Goal: Obtain resource: Download file/media

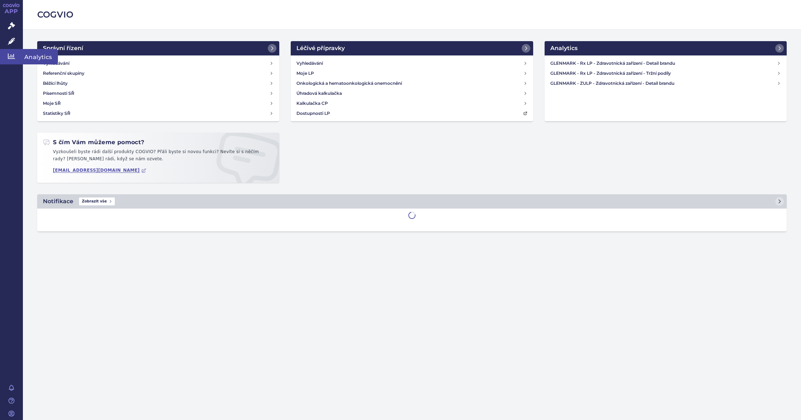
click at [18, 56] on link "Analytics" at bounding box center [11, 56] width 23 height 15
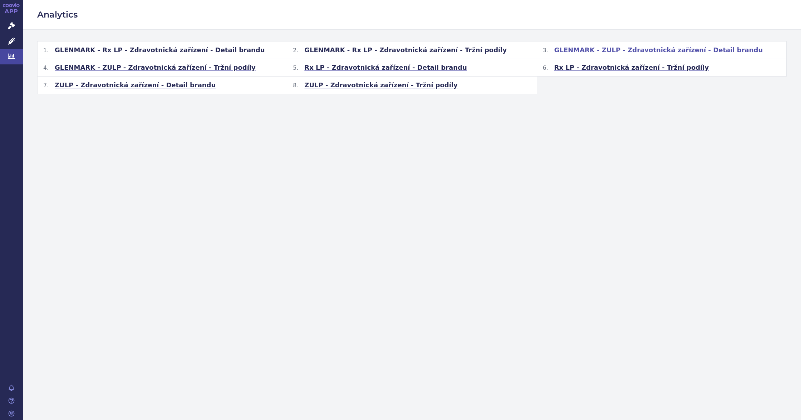
click at [593, 46] on span "GLENMARK - ZULP - Zdravotnická zařízení - Detail brandu" at bounding box center [658, 50] width 209 height 9
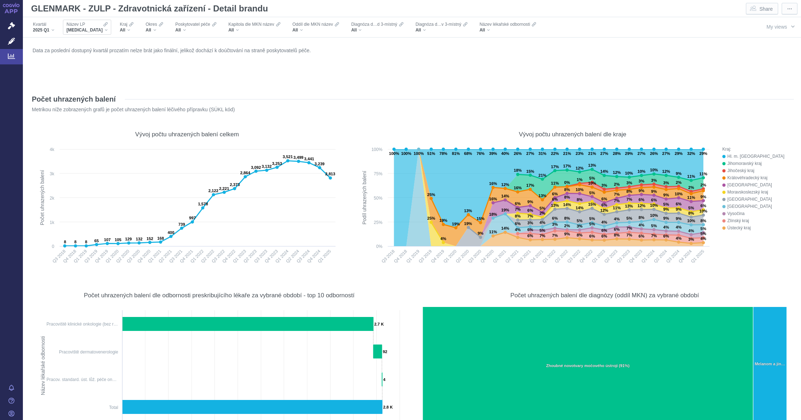
click at [94, 30] on div "Název LP [MEDICAL_DATA]" at bounding box center [87, 27] width 48 height 15
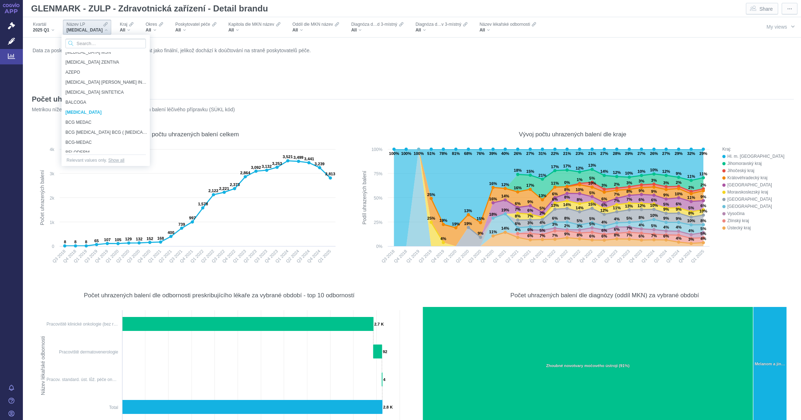
scroll to position [2187, 0]
click at [78, 45] on input "lnalidomi" at bounding box center [105, 44] width 80 height 10
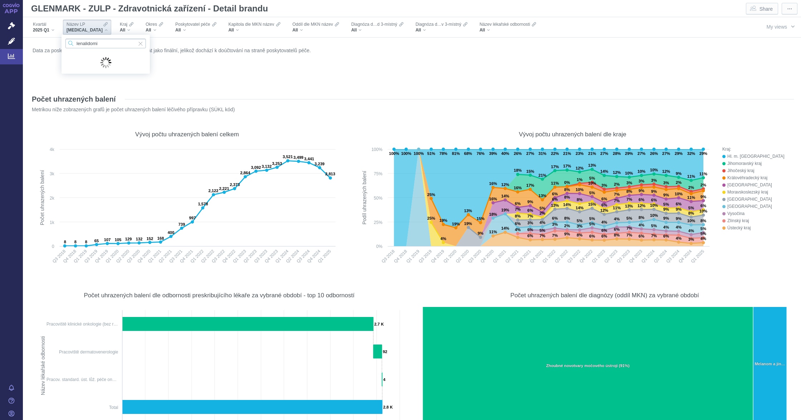
click at [108, 39] on input "lenalidomi" at bounding box center [105, 44] width 80 height 10
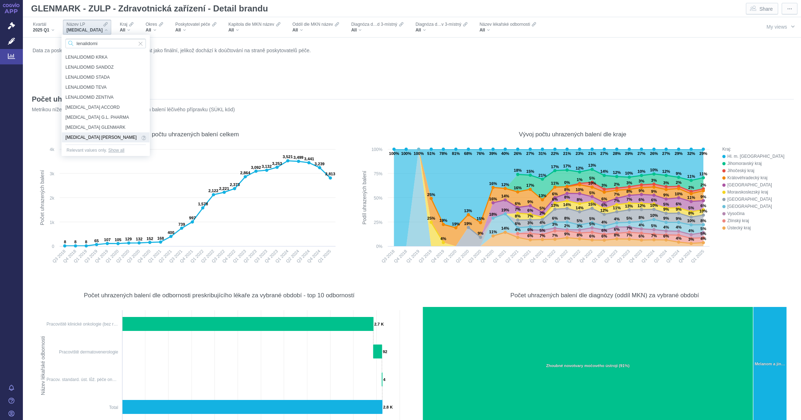
type input "lenalidomi"
click at [112, 136] on span "[MEDICAL_DATA] [PERSON_NAME]" at bounding box center [102, 137] width 74 height 8
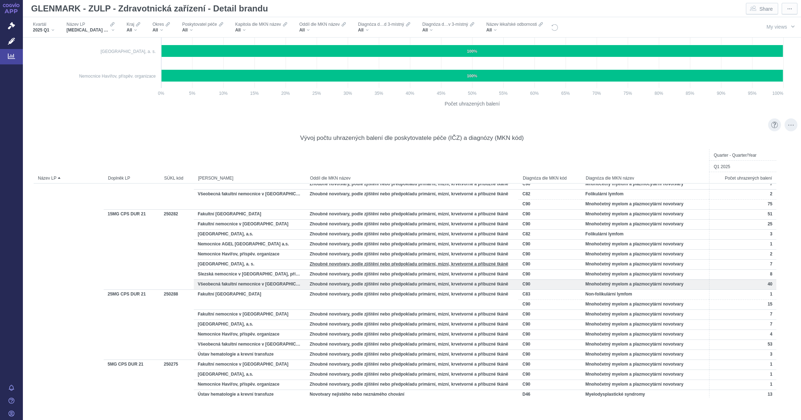
scroll to position [96, 0]
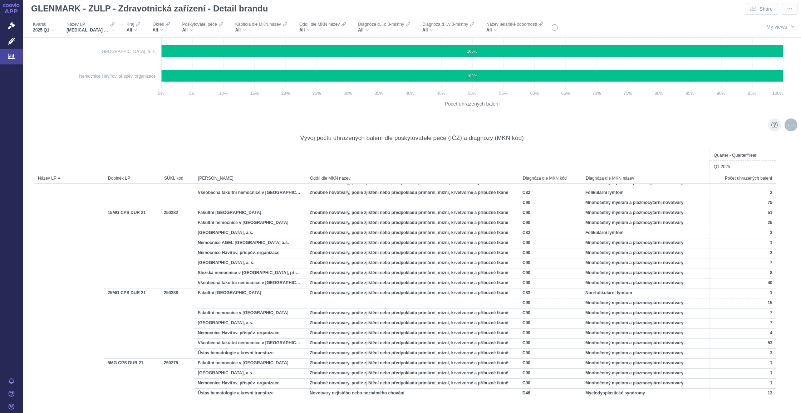
click at [784, 126] on div "More actions" at bounding box center [790, 124] width 13 height 13
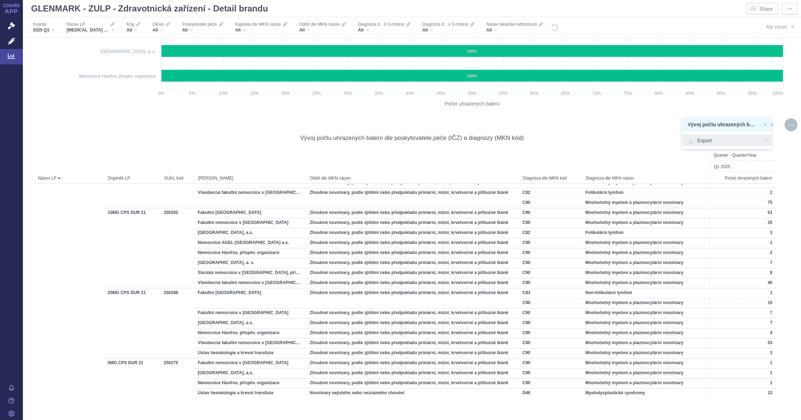
click at [728, 137] on span "Export" at bounding box center [726, 140] width 78 height 7
click at [725, 181] on span "Formatted (.xlsx)" at bounding box center [726, 180] width 78 height 7
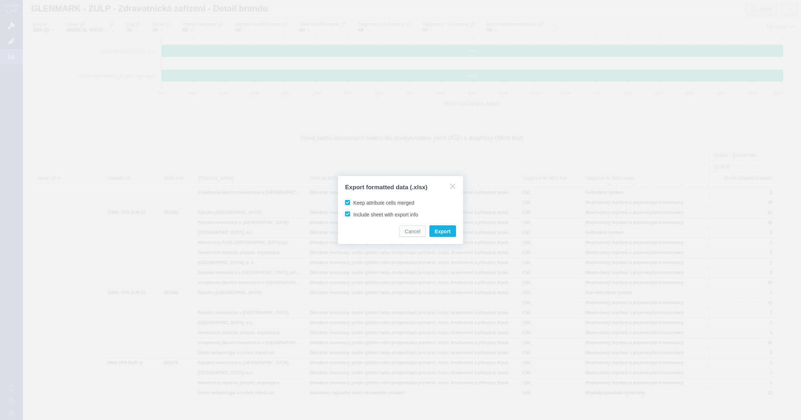
drag, startPoint x: 724, startPoint y: 184, endPoint x: 743, endPoint y: 273, distance: 91.7
click at [743, 273] on div at bounding box center [400, 210] width 801 height 420
click at [435, 229] on span "Export" at bounding box center [443, 231] width 16 height 7
